Goal: Task Accomplishment & Management: Contribute content

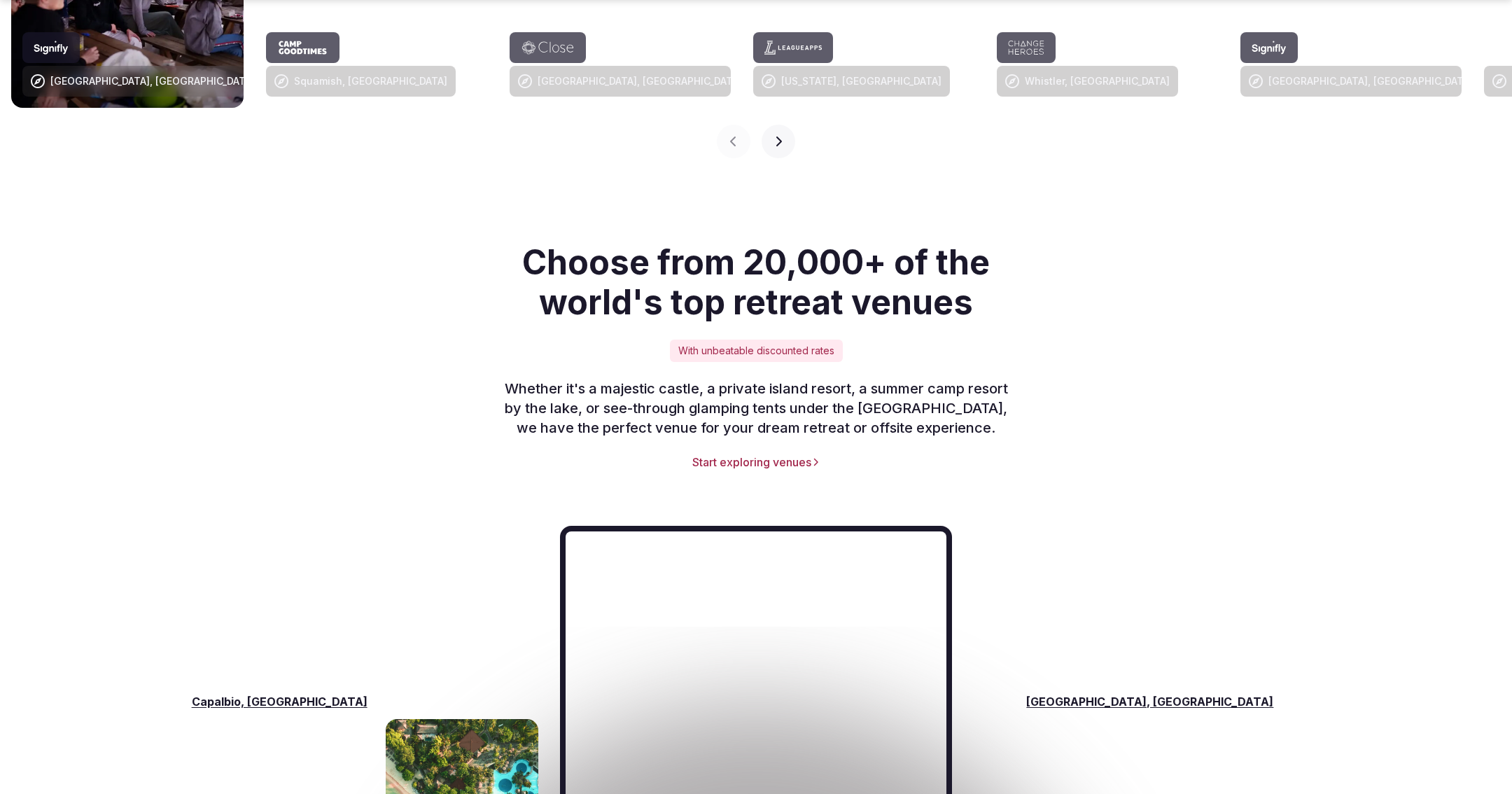
scroll to position [1668, 0]
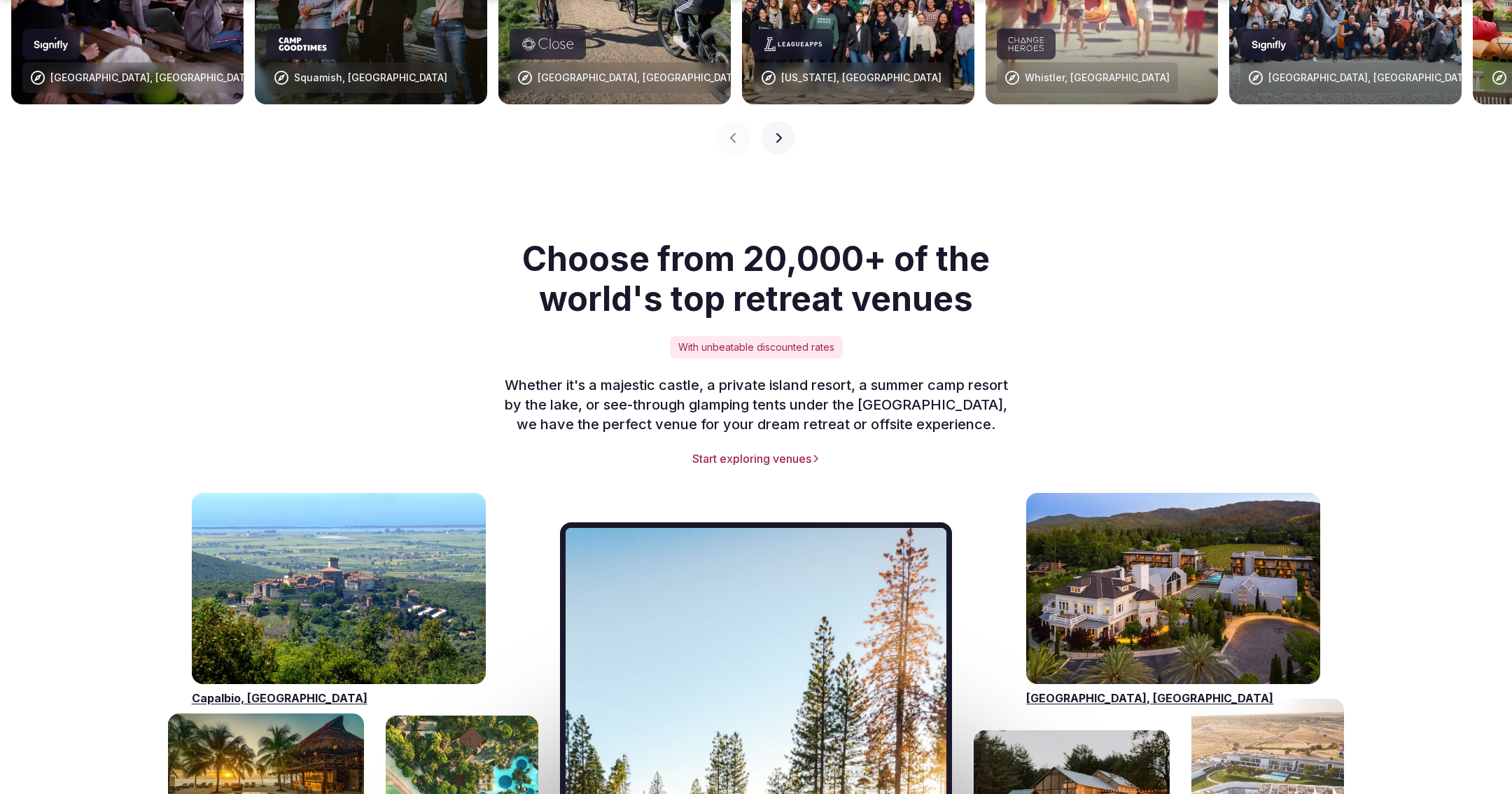
click at [715, 663] on img "Visit venues for California, USA" at bounding box center [756, 774] width 381 height 493
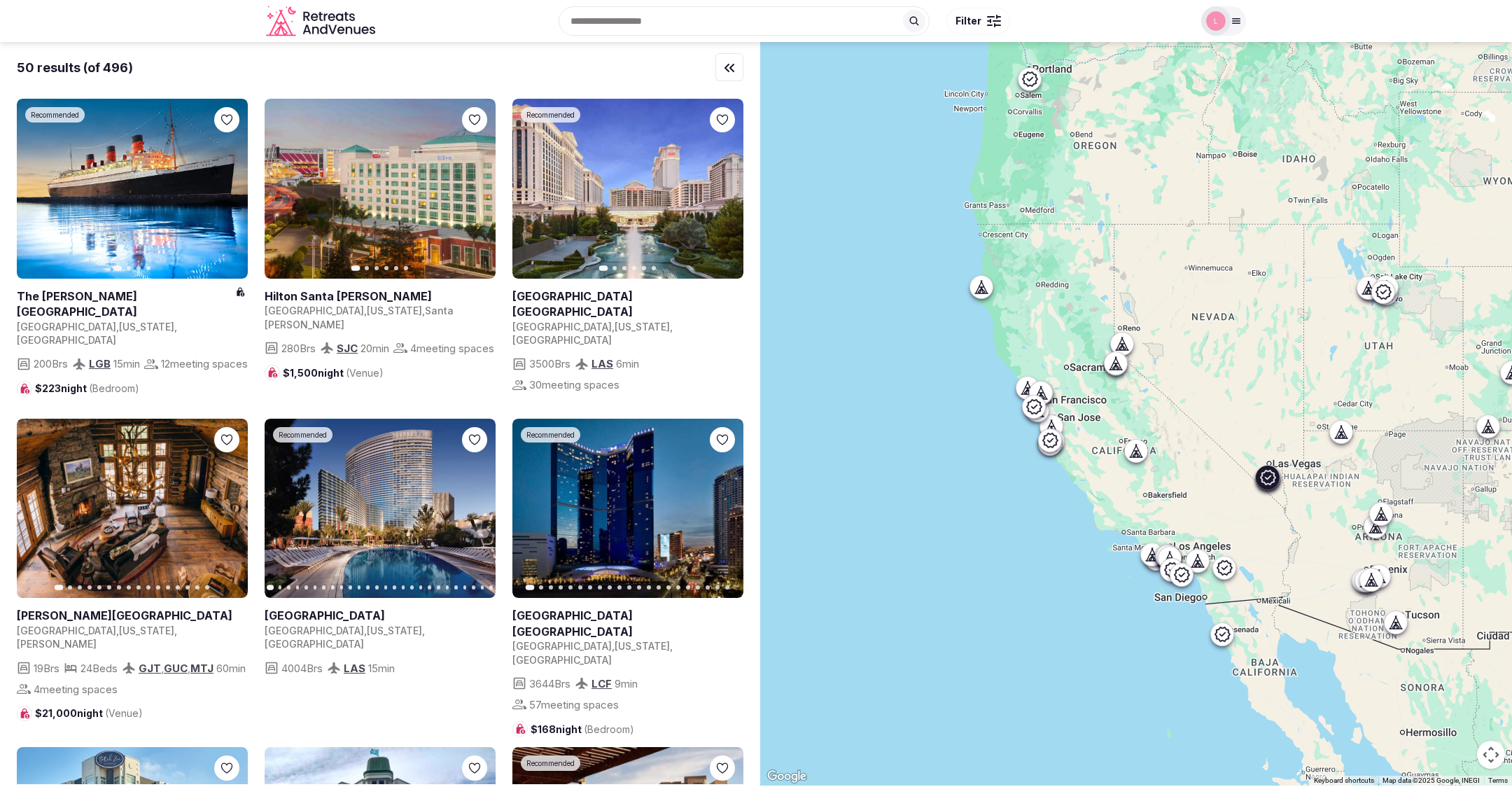
click at [592, 212] on link at bounding box center [628, 189] width 231 height 180
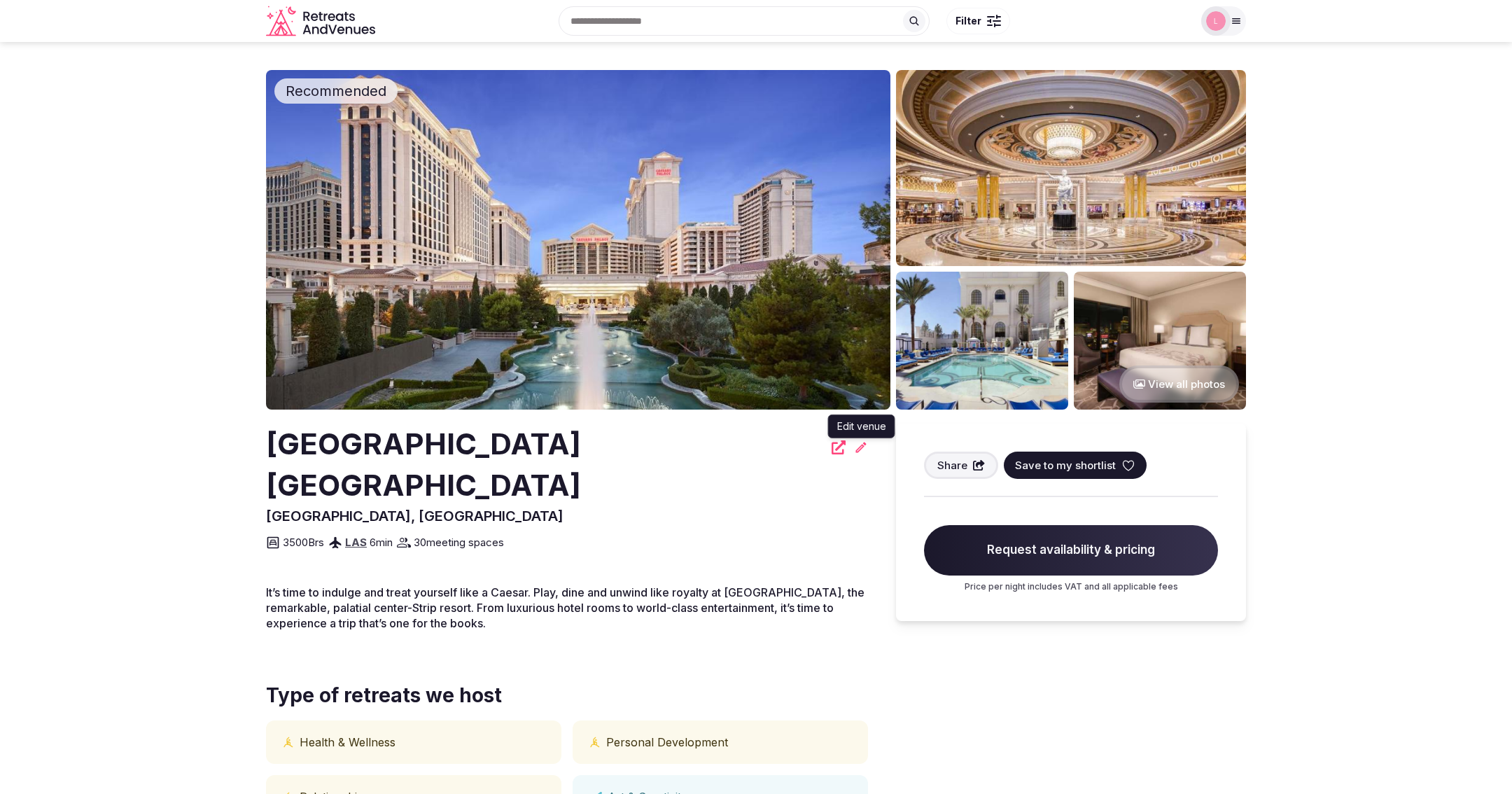
click at [861, 445] on icon at bounding box center [860, 447] width 14 height 14
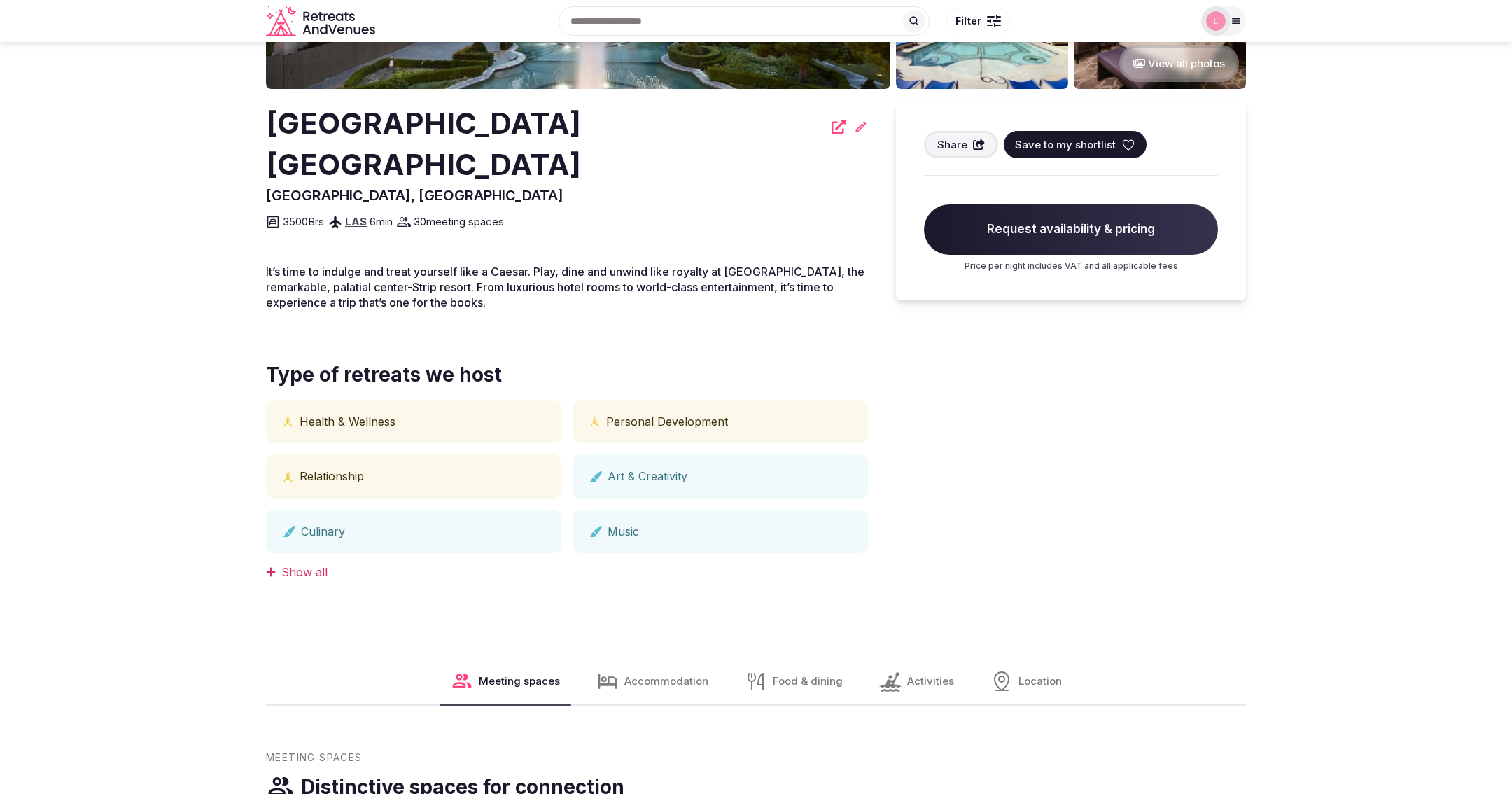
scroll to position [320, 0]
click at [865, 124] on icon at bounding box center [861, 127] width 10 height 10
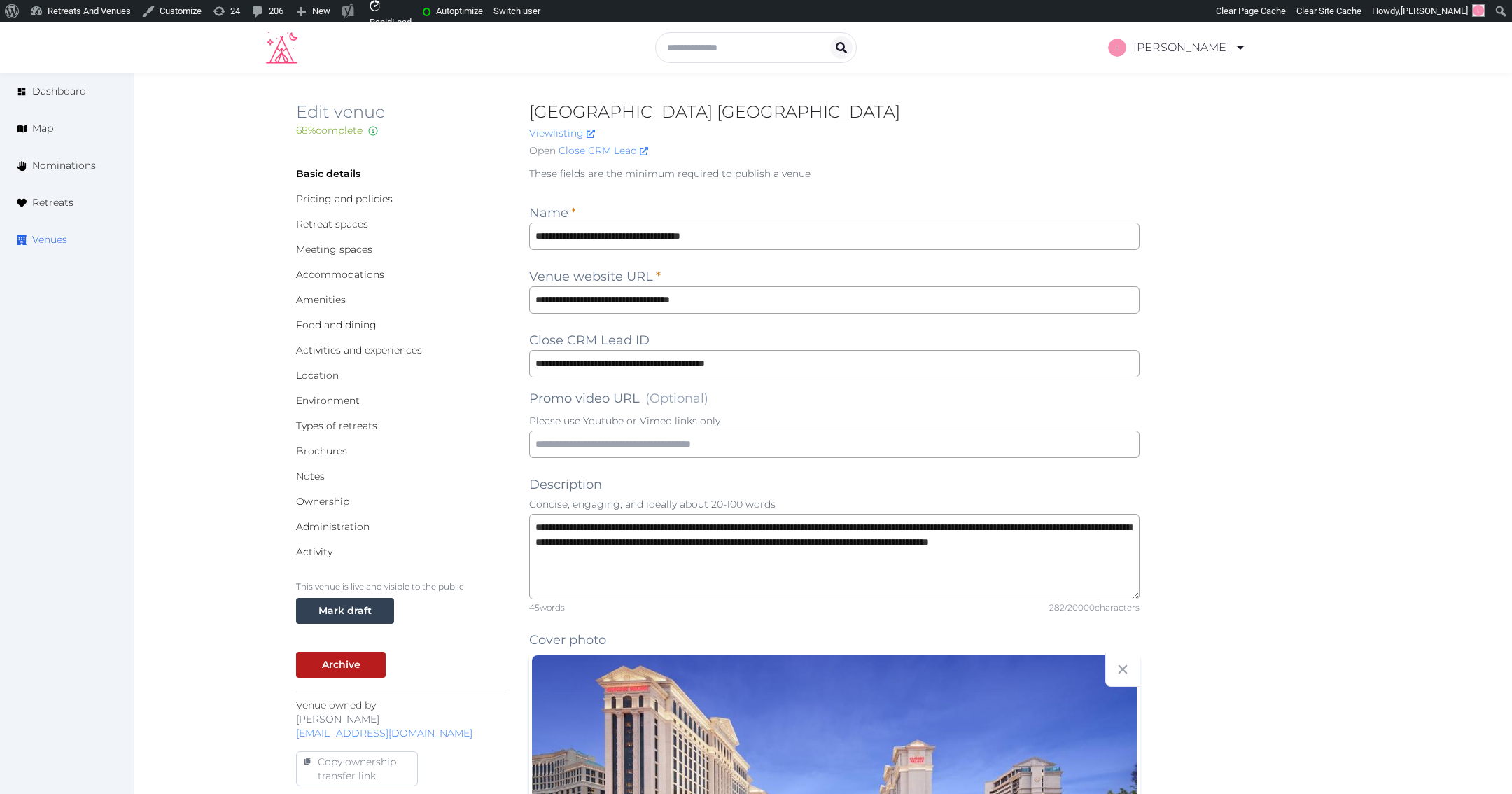
click at [40, 238] on span "Venues" at bounding box center [50, 240] width 35 height 15
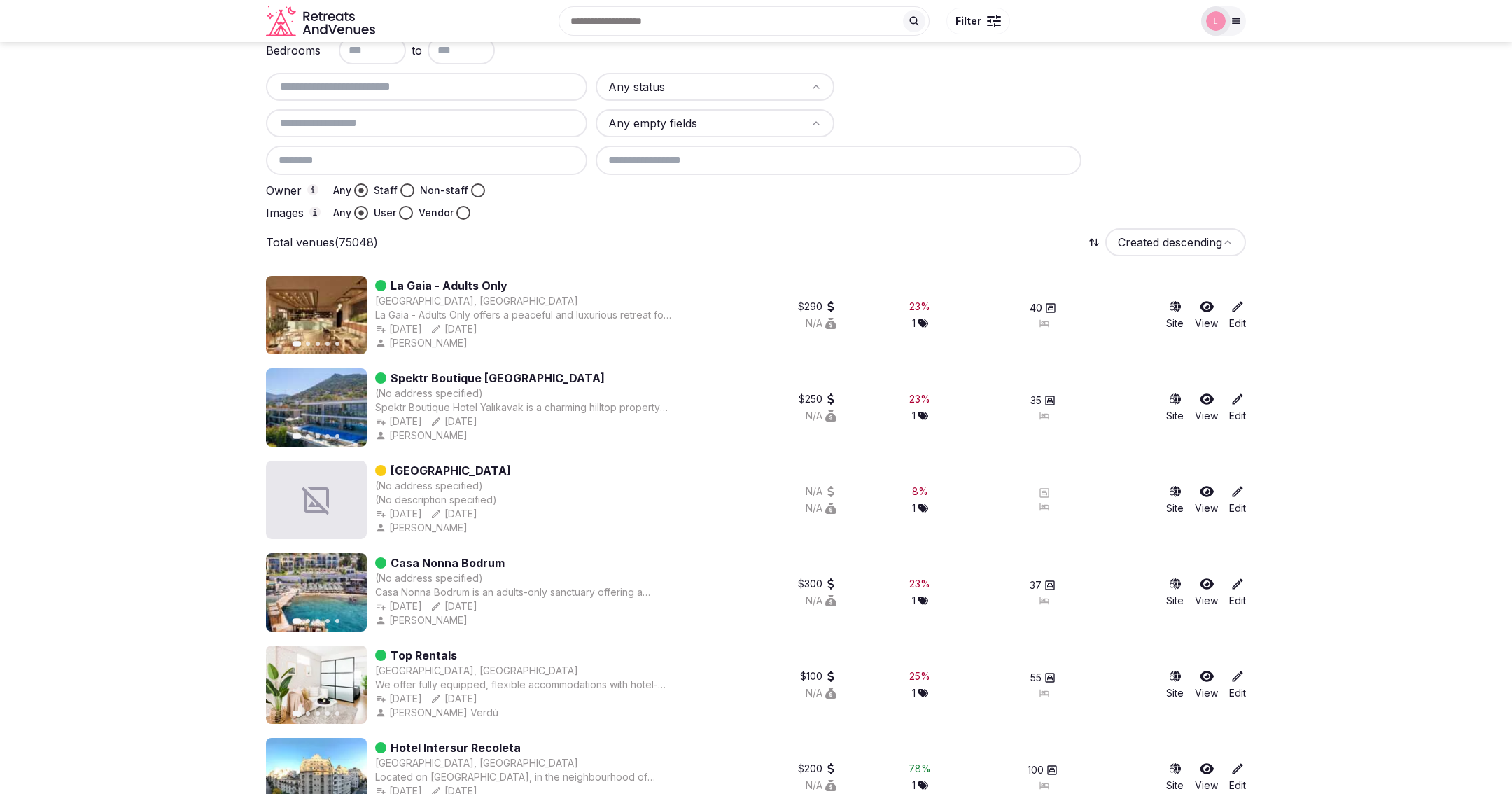
scroll to position [113, 0]
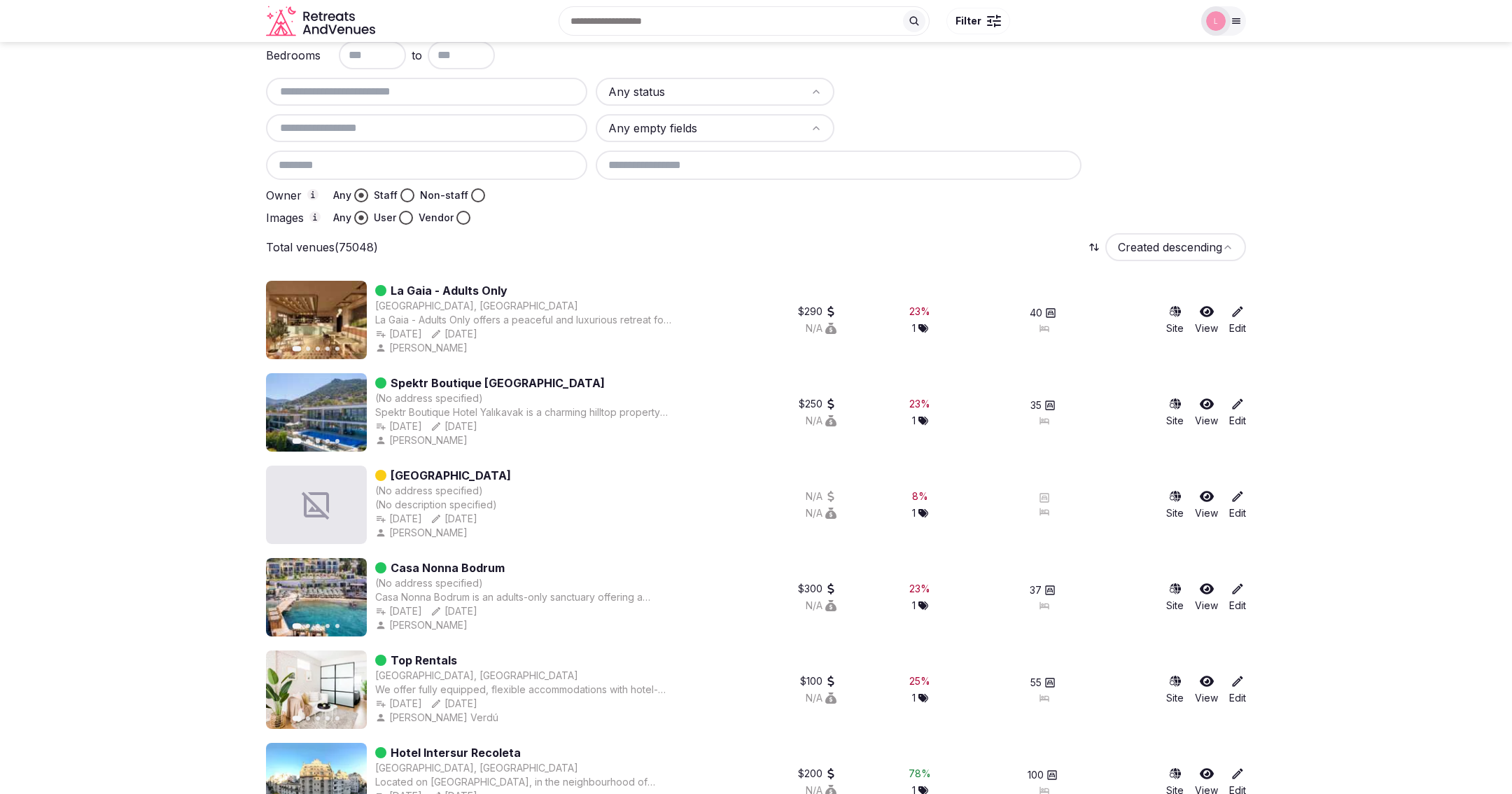
click at [448, 286] on link "La Gaia - Adults Only" at bounding box center [449, 291] width 117 height 17
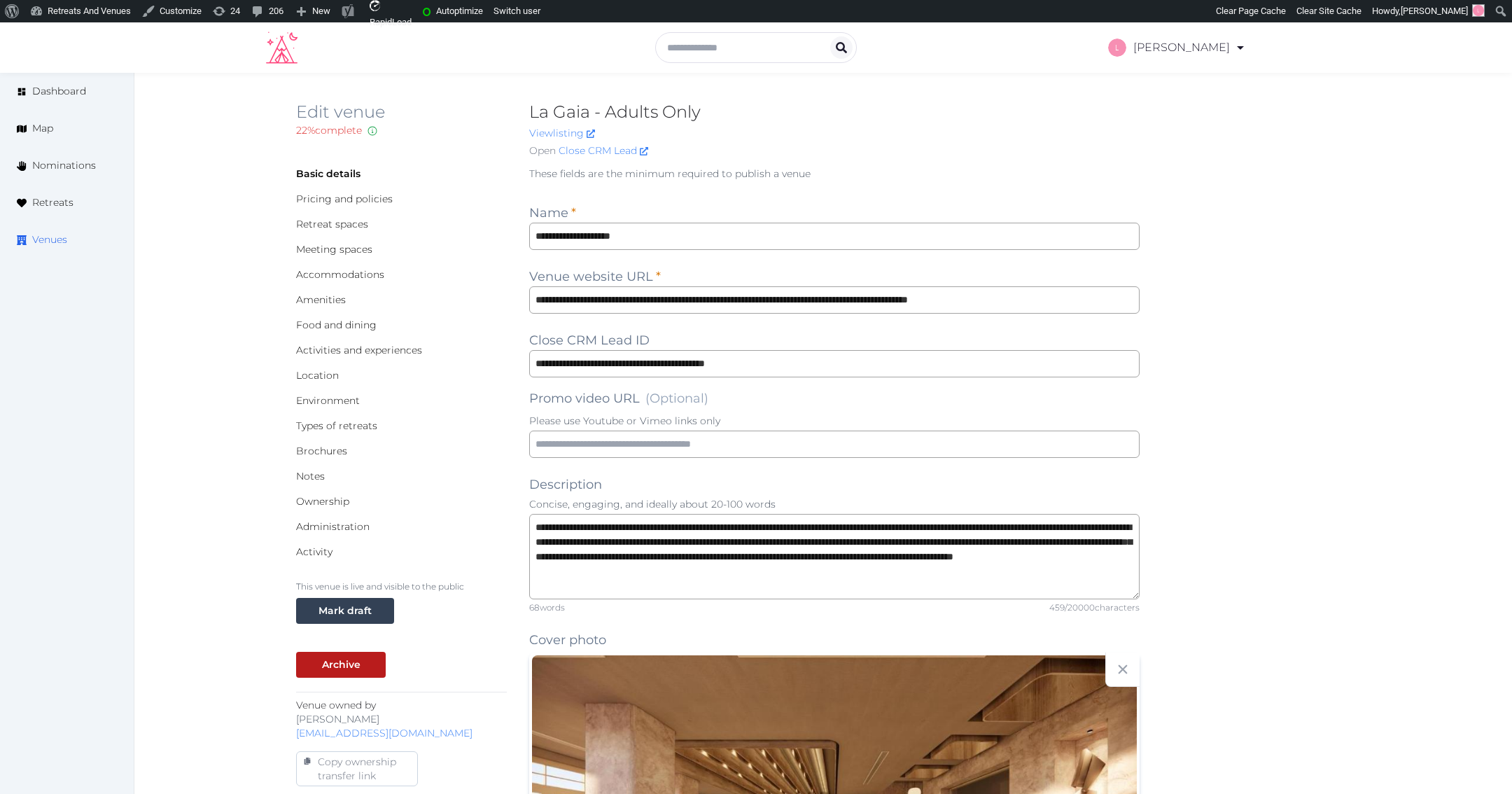
click at [48, 241] on span "Venues" at bounding box center [50, 240] width 35 height 15
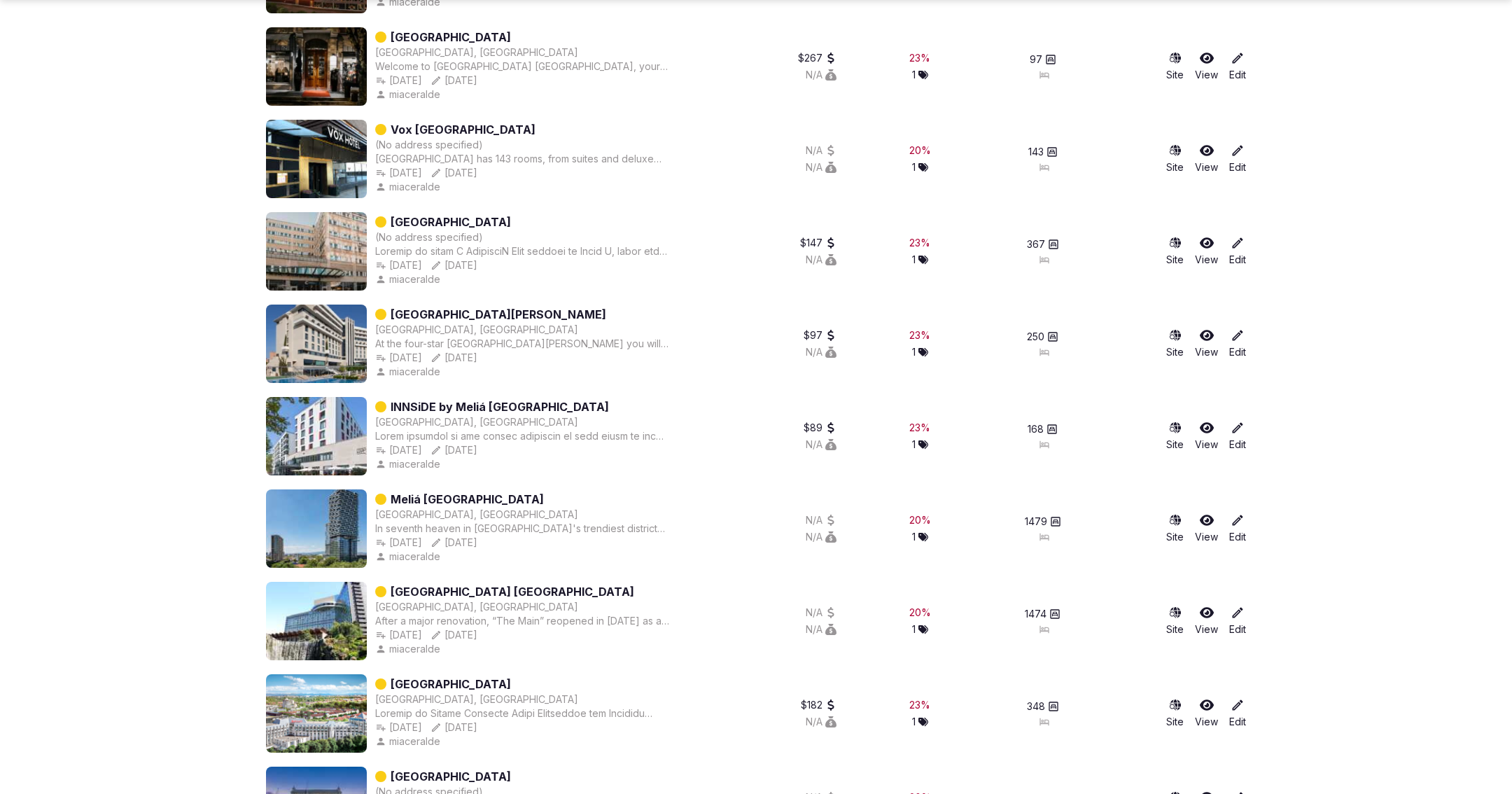
scroll to position [26922, 0]
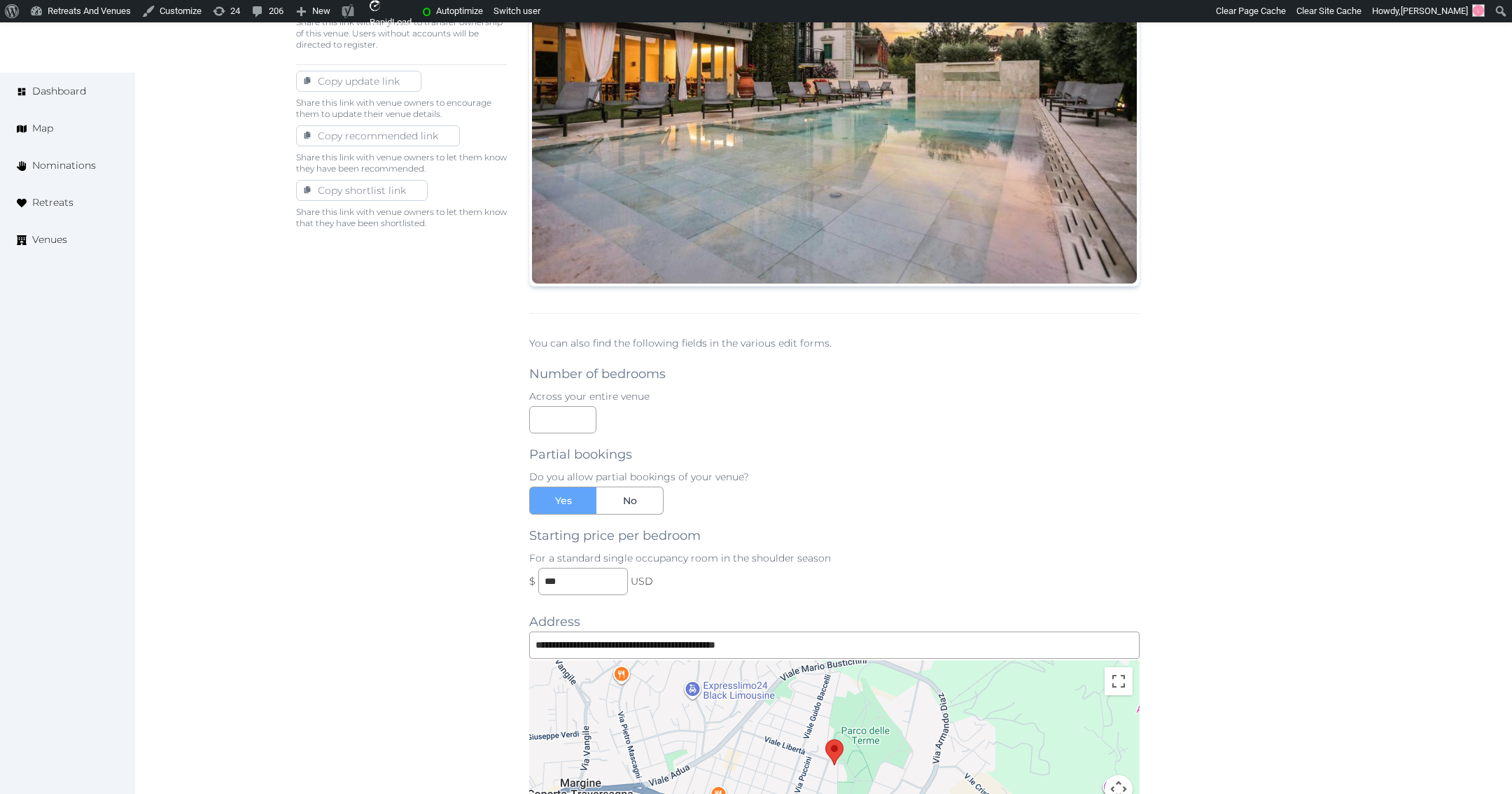
scroll to position [779, 0]
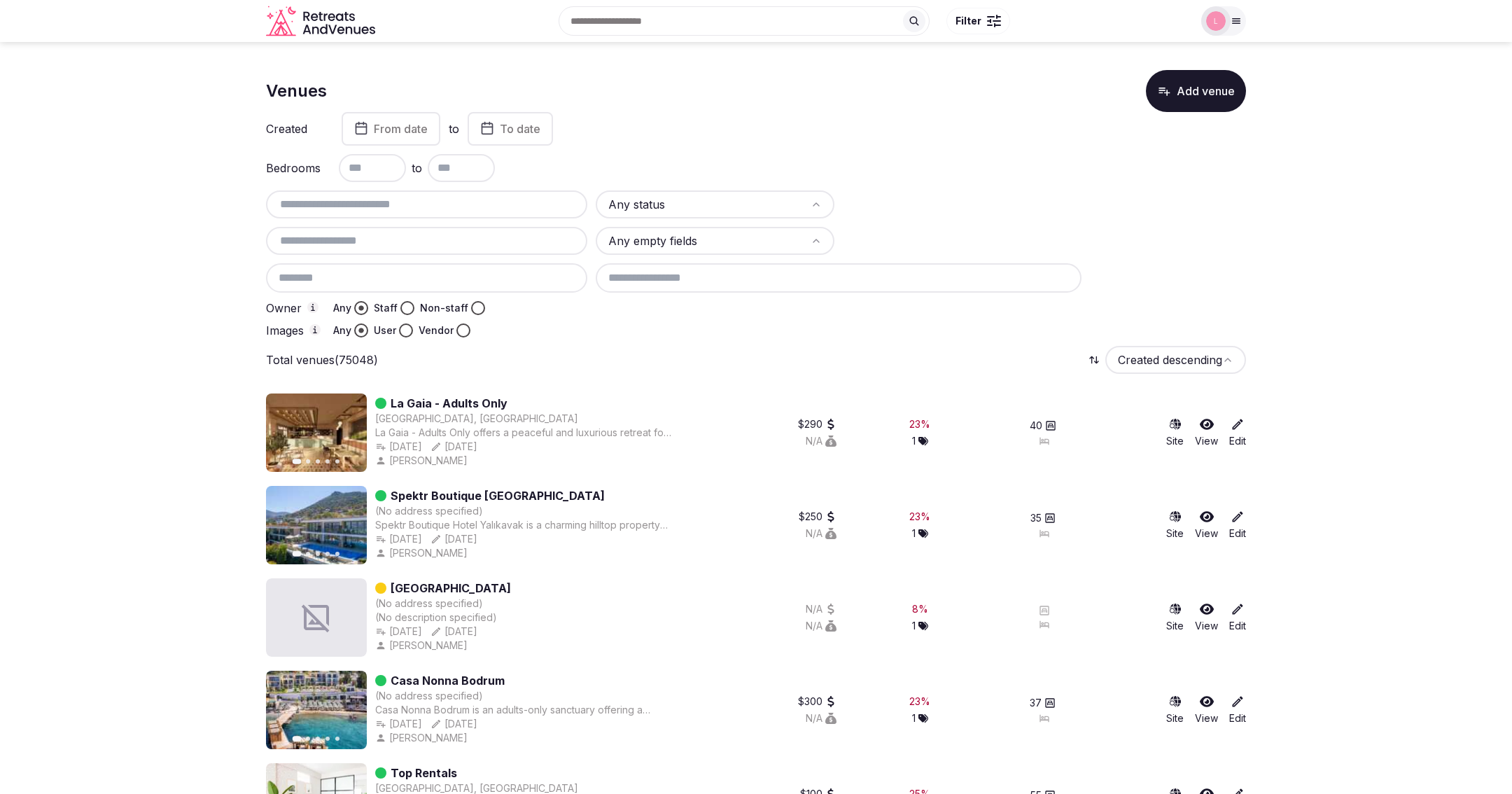
click at [430, 399] on link "La Gaia - Adults Only" at bounding box center [449, 403] width 117 height 17
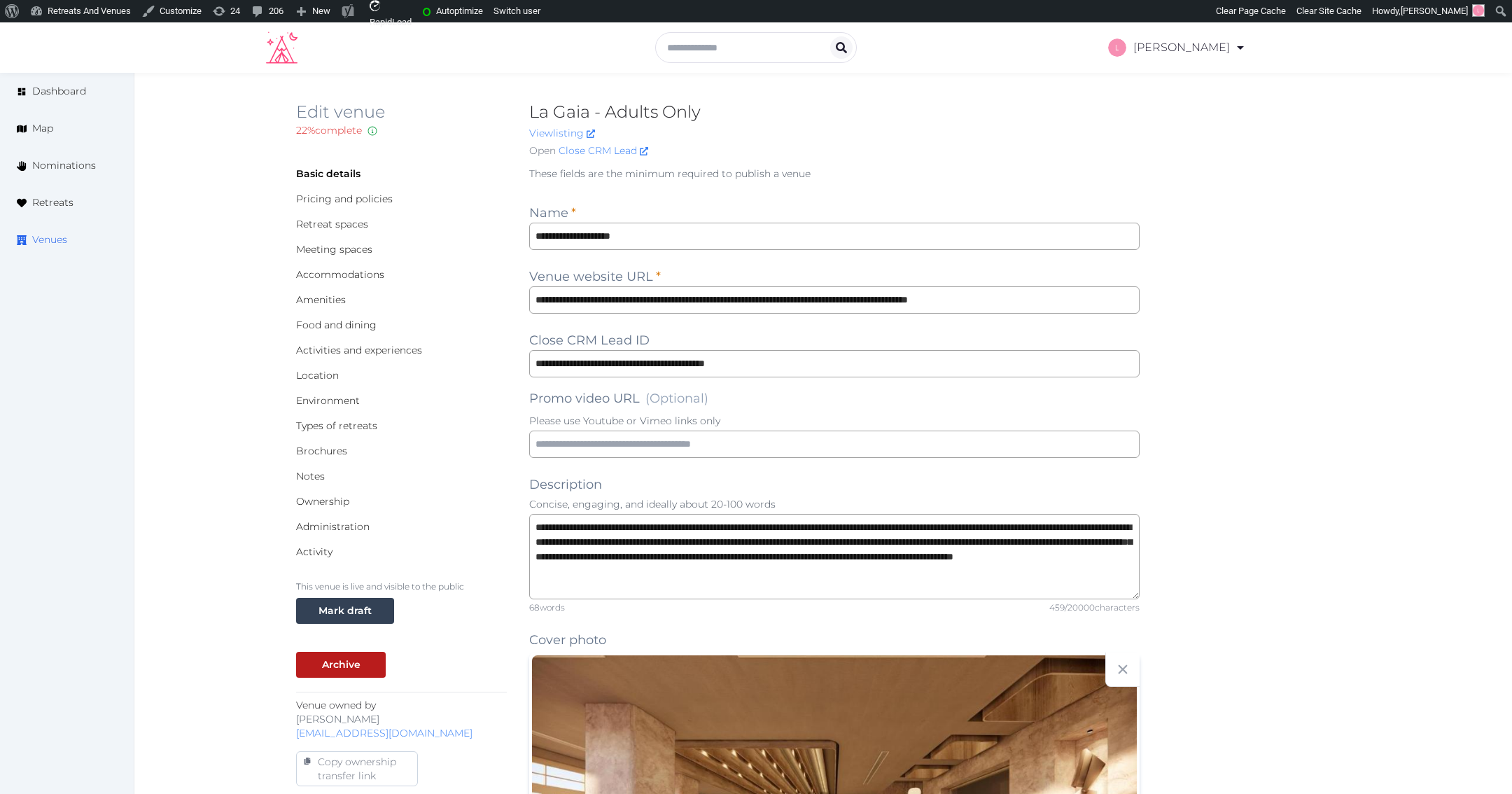
click at [48, 244] on span "Venues" at bounding box center [50, 240] width 35 height 15
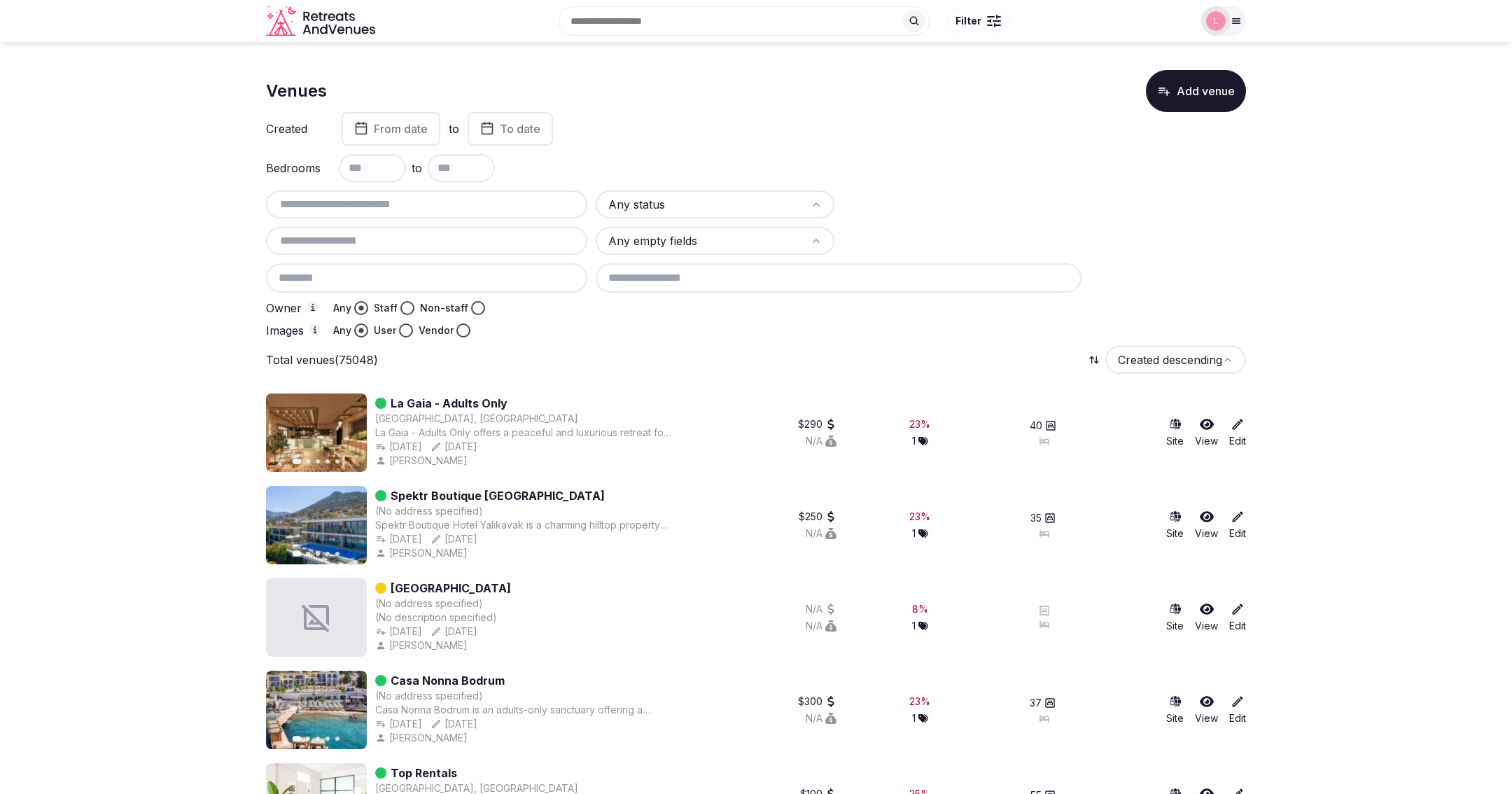
click at [1197, 95] on button "Add venue" at bounding box center [1195, 91] width 100 height 42
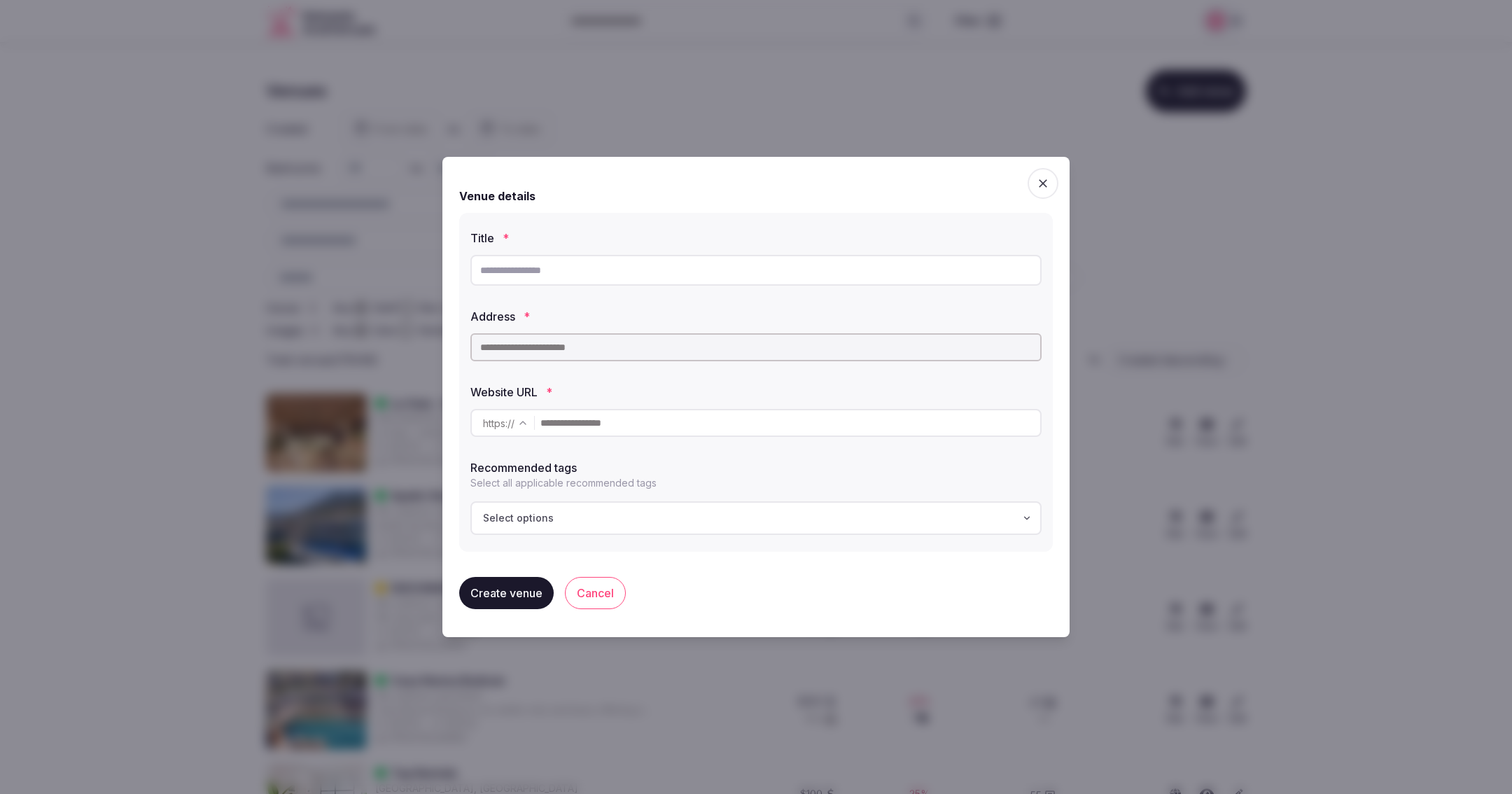
click at [500, 586] on button "Create venue" at bounding box center [506, 593] width 94 height 32
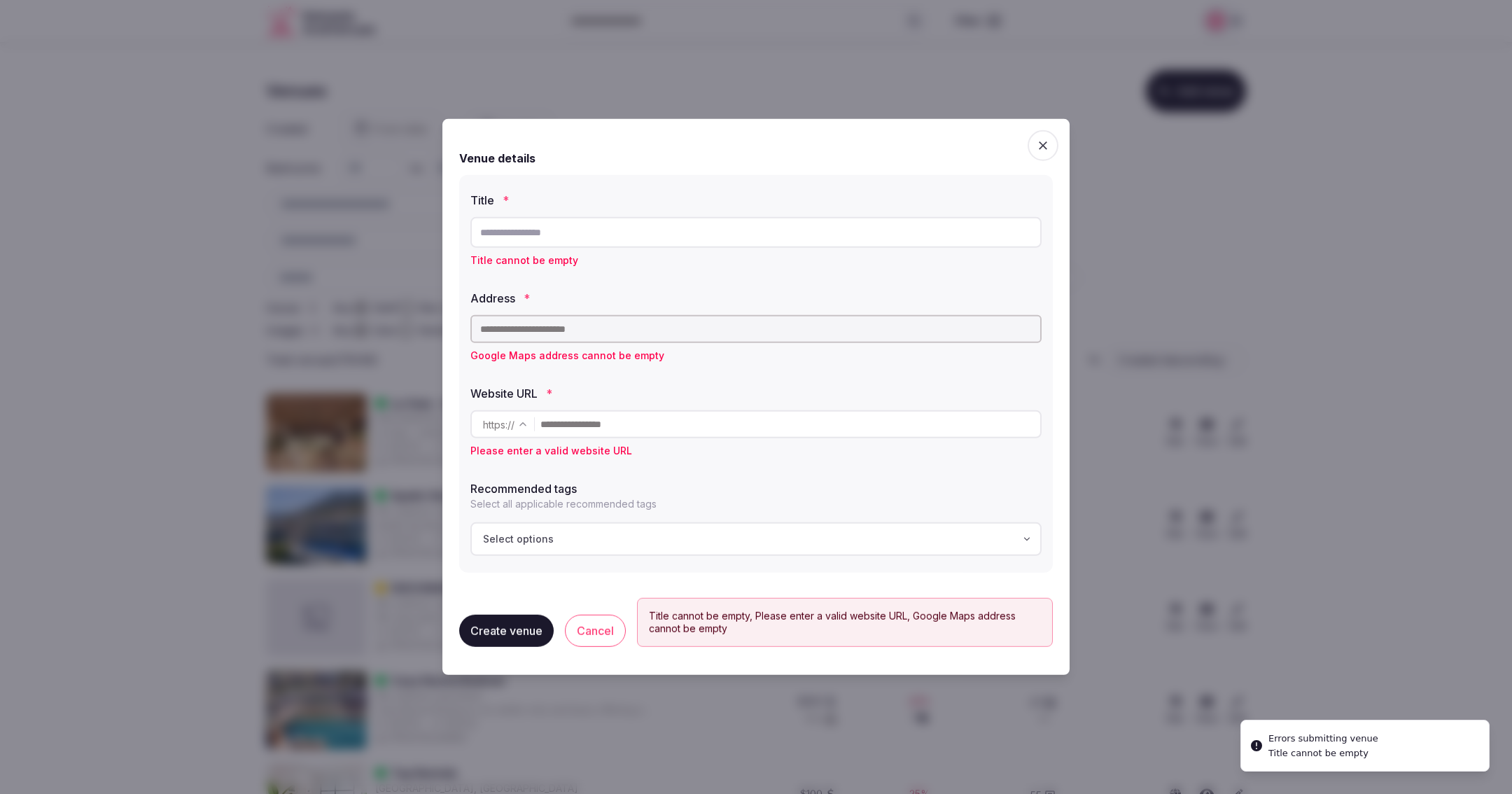
click at [1037, 156] on span "button" at bounding box center [1043, 146] width 31 height 31
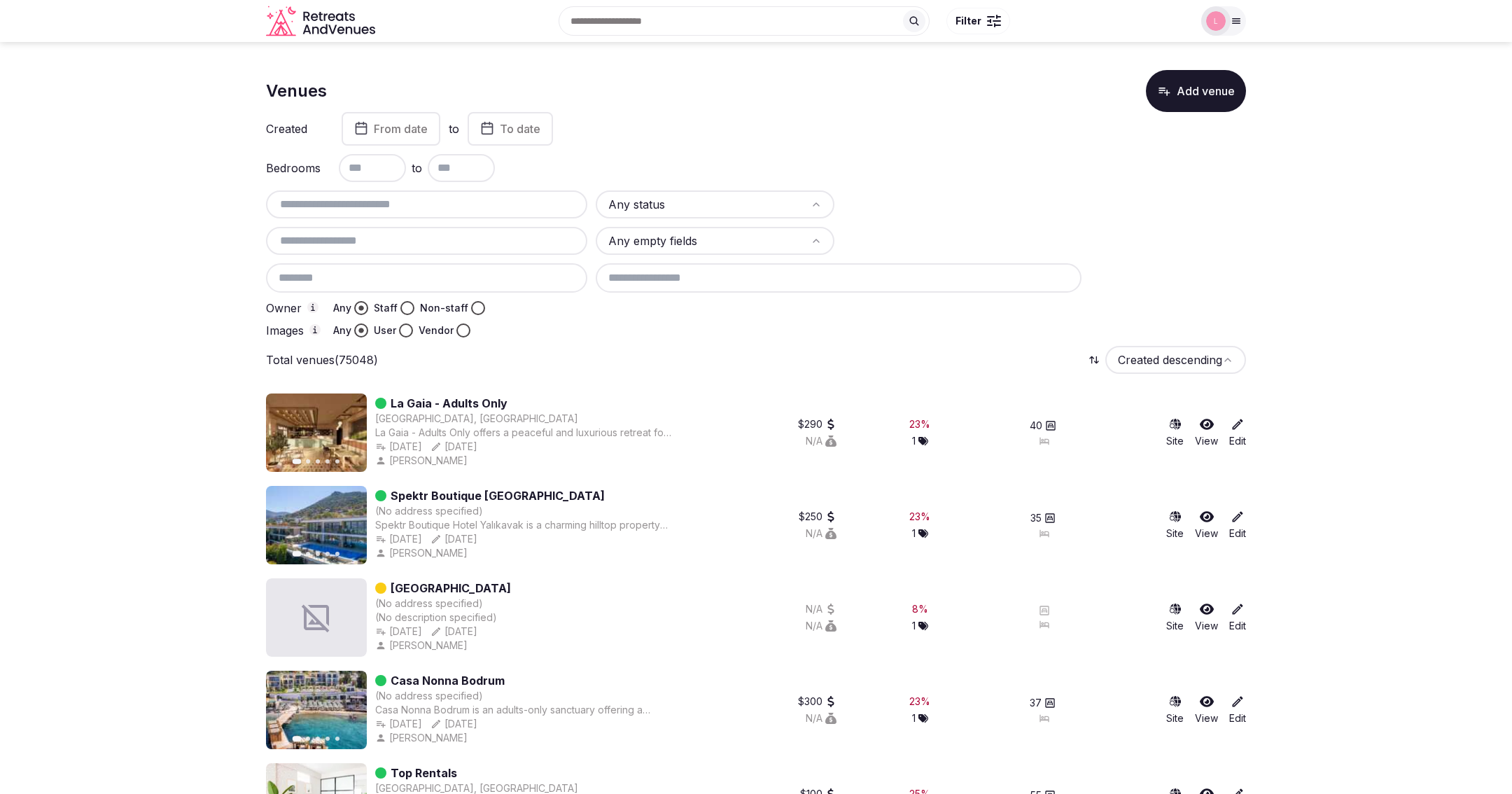
click at [1192, 92] on button "Add venue" at bounding box center [1195, 91] width 100 height 42
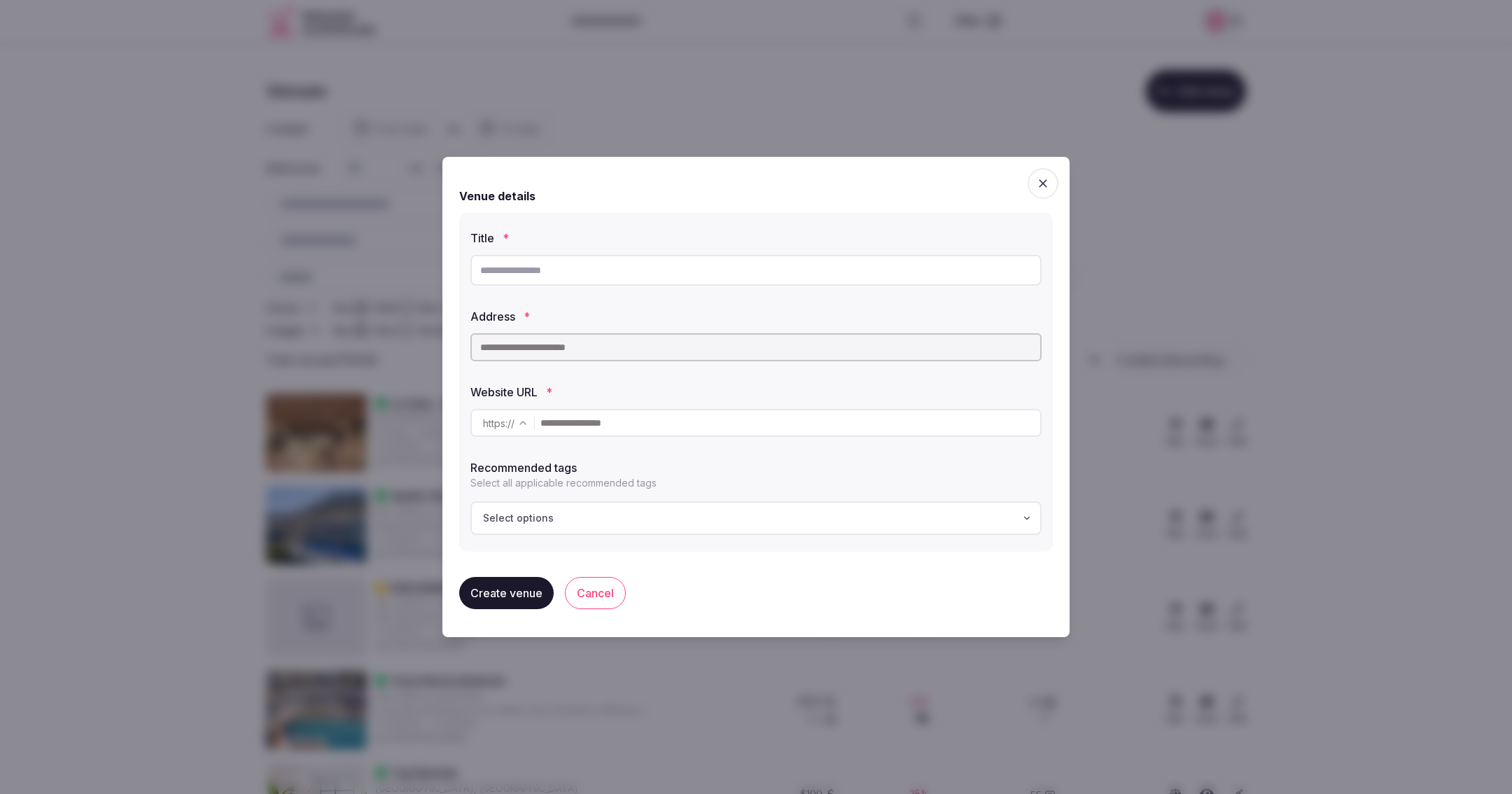
click at [594, 591] on button "Cancel" at bounding box center [595, 593] width 61 height 32
